Goal: Transaction & Acquisition: Purchase product/service

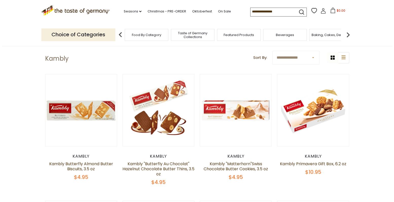
scroll to position [19, 0]
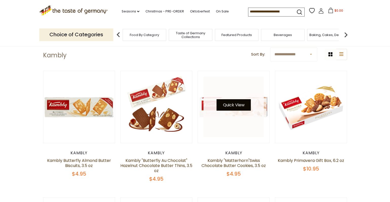
click at [218, 105] on button "Quick View" at bounding box center [234, 104] width 34 height 11
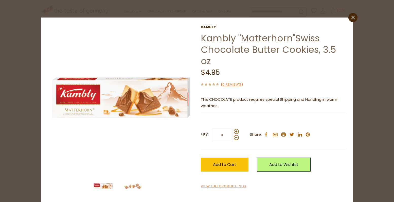
scroll to position [3, 0]
click at [216, 106] on p "This CHOCOLATE product requires special Shipping and Handling in warm weather" at bounding box center [273, 102] width 145 height 13
click at [214, 104] on p "This CHOCOLATE product requires special Shipping and Handling in warm weather" at bounding box center [273, 102] width 145 height 13
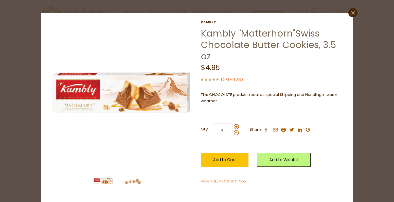
scroll to position [8, 0]
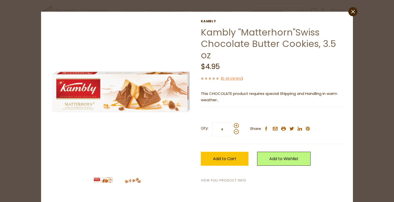
click at [223, 181] on link "View Full Product Info" at bounding box center [223, 180] width 45 height 5
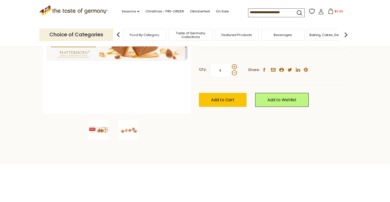
scroll to position [110, 0]
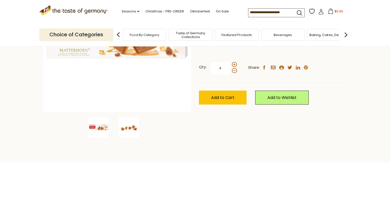
click at [137, 131] on img at bounding box center [129, 127] width 20 height 20
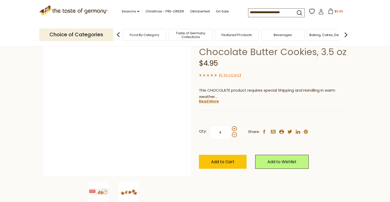
scroll to position [46, 0]
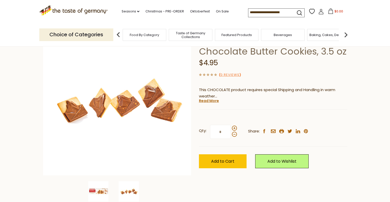
click at [99, 192] on img at bounding box center [98, 191] width 20 height 20
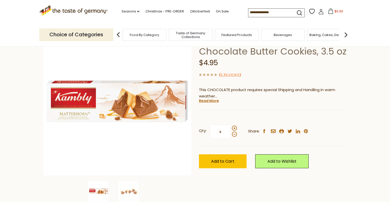
scroll to position [47, 0]
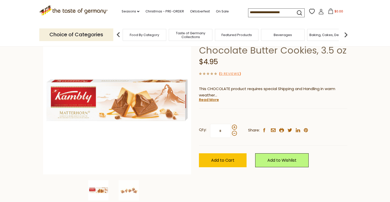
click at [12, 115] on section "Home Seasons Easter Kambly "Matterhorn"Swiss Chocolate Butter Cookies, 3.5 oz K…" at bounding box center [195, 111] width 390 height 225
click at [14, 117] on section "Home Seasons Easter Kambly "Matterhorn"Swiss Chocolate Butter Cookies, 3.5 oz K…" at bounding box center [195, 111] width 390 height 225
click at [38, 167] on section "Home Seasons Easter Kambly "Matterhorn"Swiss Chocolate Butter Cookies, 3.5 oz K…" at bounding box center [195, 111] width 390 height 225
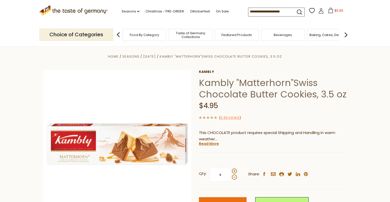
scroll to position [0, 0]
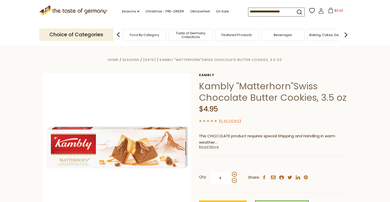
click at [214, 148] on link "Read More" at bounding box center [209, 146] width 20 height 5
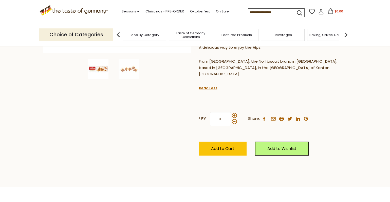
scroll to position [168, 0]
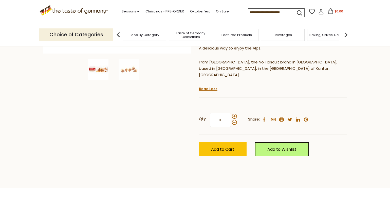
click at [221, 115] on input "*" at bounding box center [220, 120] width 21 height 14
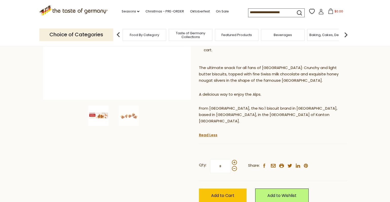
scroll to position [172, 0]
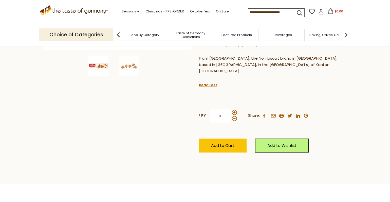
click at [223, 112] on input "*" at bounding box center [220, 116] width 21 height 14
click at [232, 166] on section "Home Seasons Easter Kambly "Matterhorn"Swiss Chocolate Butter Cookies, 3.5 oz K…" at bounding box center [195, 29] width 390 height 309
click at [226, 143] on span "Add to Cart" at bounding box center [222, 146] width 23 height 6
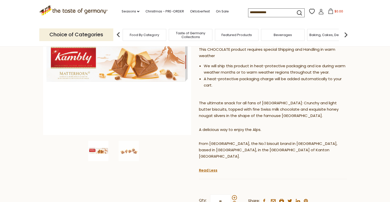
scroll to position [133, 0]
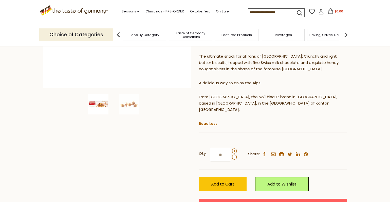
click at [222, 151] on input "**" at bounding box center [220, 155] width 21 height 14
type input "*"
click at [168, 151] on div "Home Seasons Easter Kambly "Matterhorn"Swiss Chocolate Butter Cookies, 3.5 oz K…" at bounding box center [195, 72] width 312 height 299
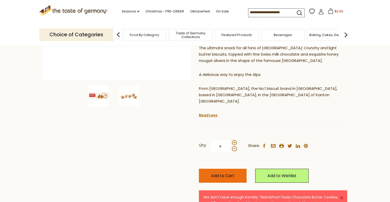
scroll to position [143, 0]
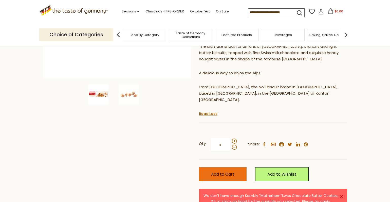
click at [213, 171] on span "Add to Cart" at bounding box center [222, 174] width 23 height 6
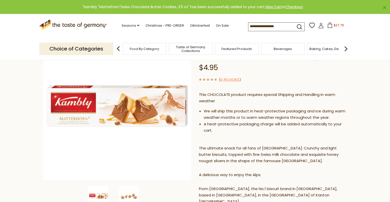
scroll to position [0, 0]
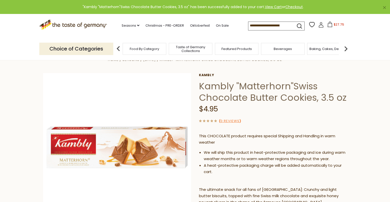
click at [339, 25] on span "$27.75" at bounding box center [339, 24] width 10 height 4
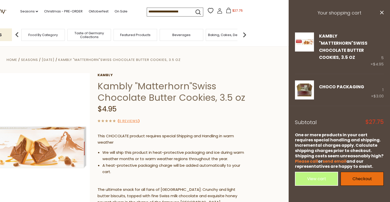
click at [353, 179] on link "Checkout" at bounding box center [362, 179] width 43 height 14
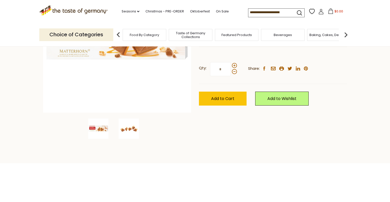
scroll to position [111, 0]
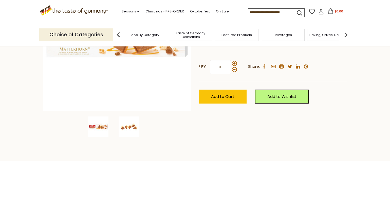
click at [128, 126] on img at bounding box center [129, 126] width 20 height 20
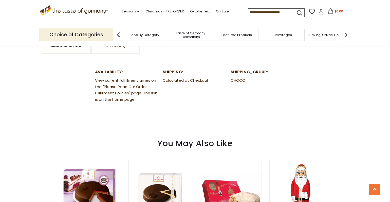
scroll to position [98, 0]
